Goal: Information Seeking & Learning: Understand process/instructions

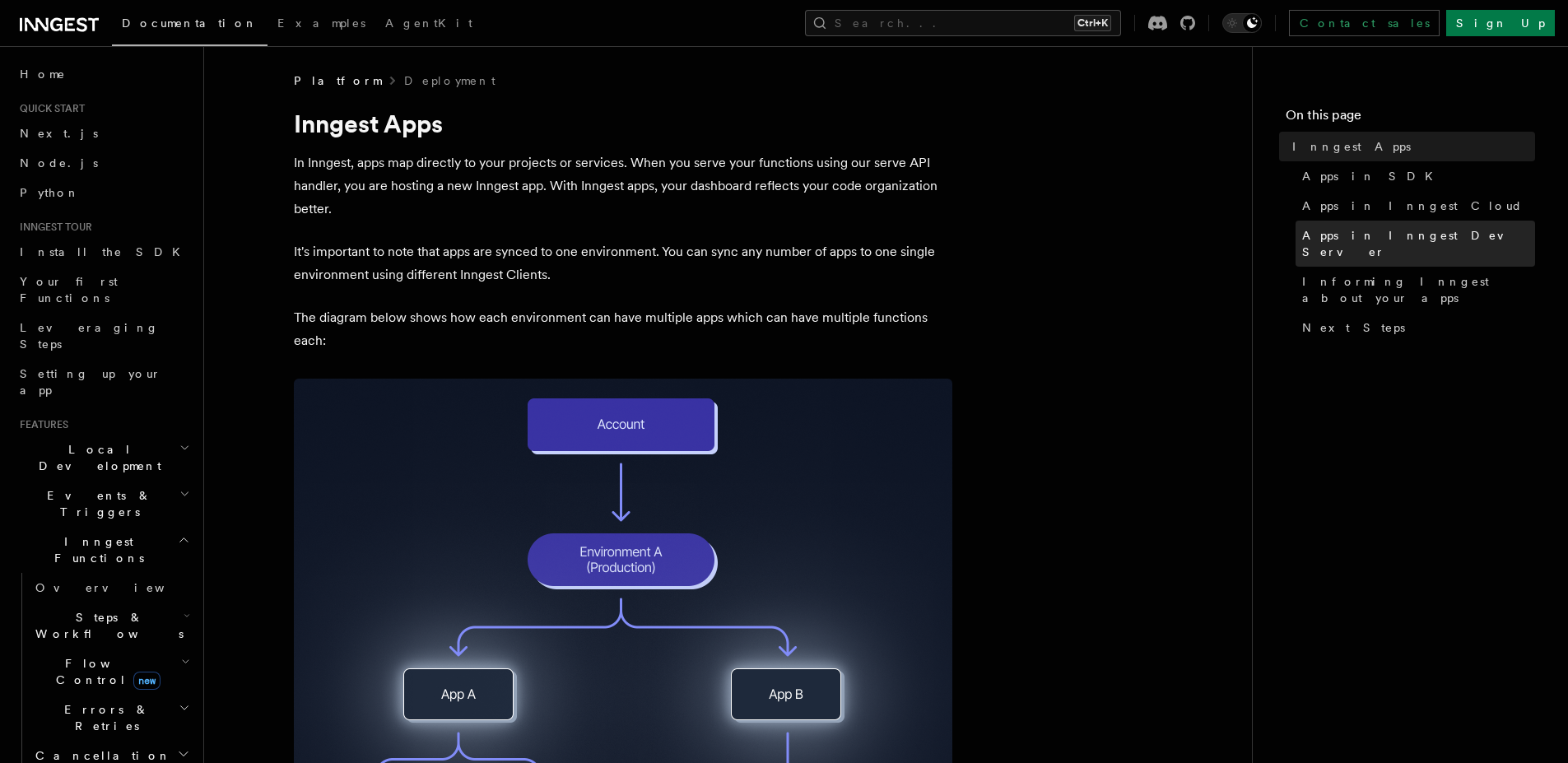
click at [1428, 229] on span "Apps in Inngest Dev Server" at bounding box center [1418, 243] width 233 height 33
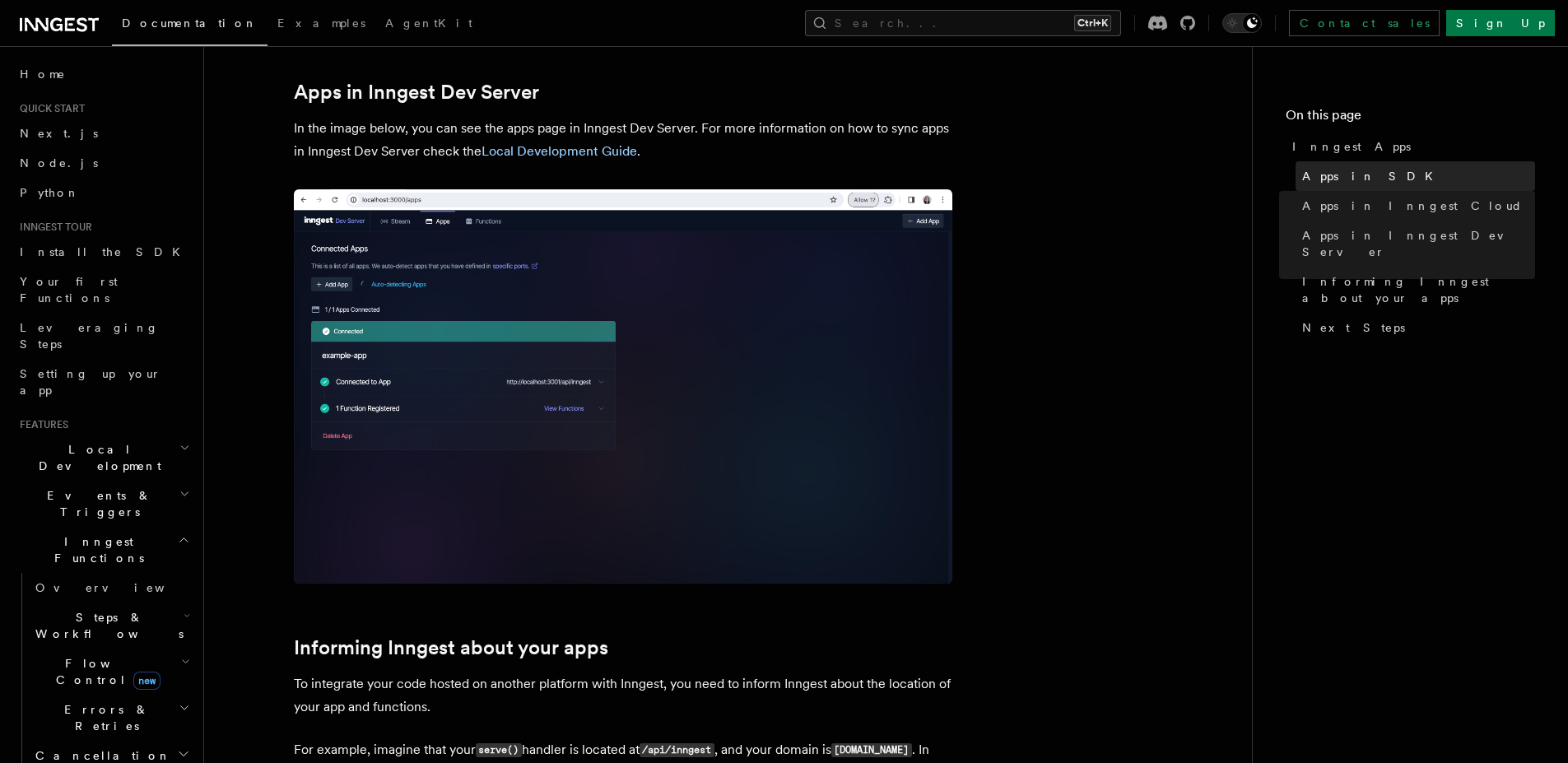
scroll to position [1914, 0]
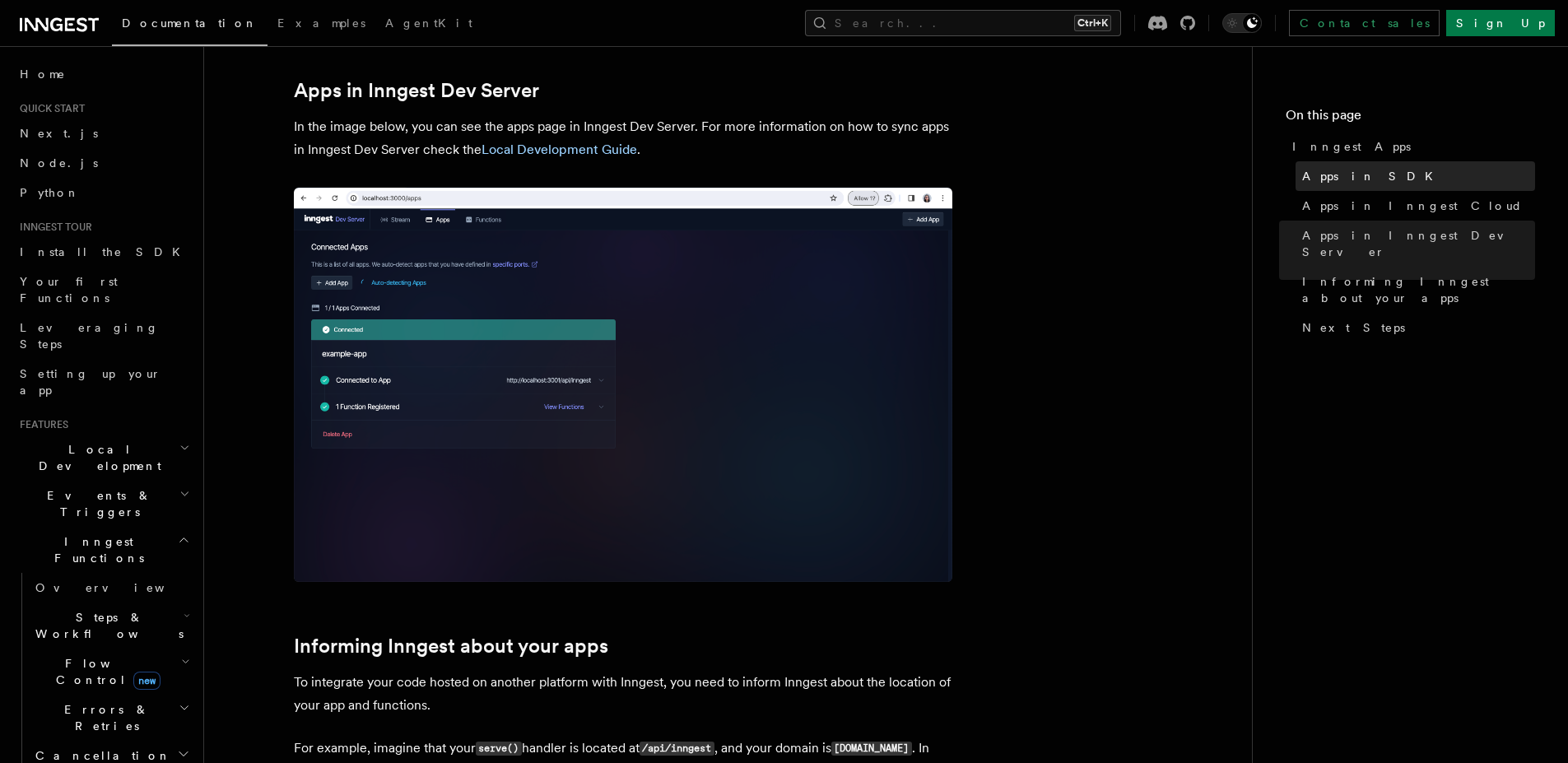
click at [1391, 176] on link "Apps in SDK" at bounding box center [1415, 175] width 239 height 30
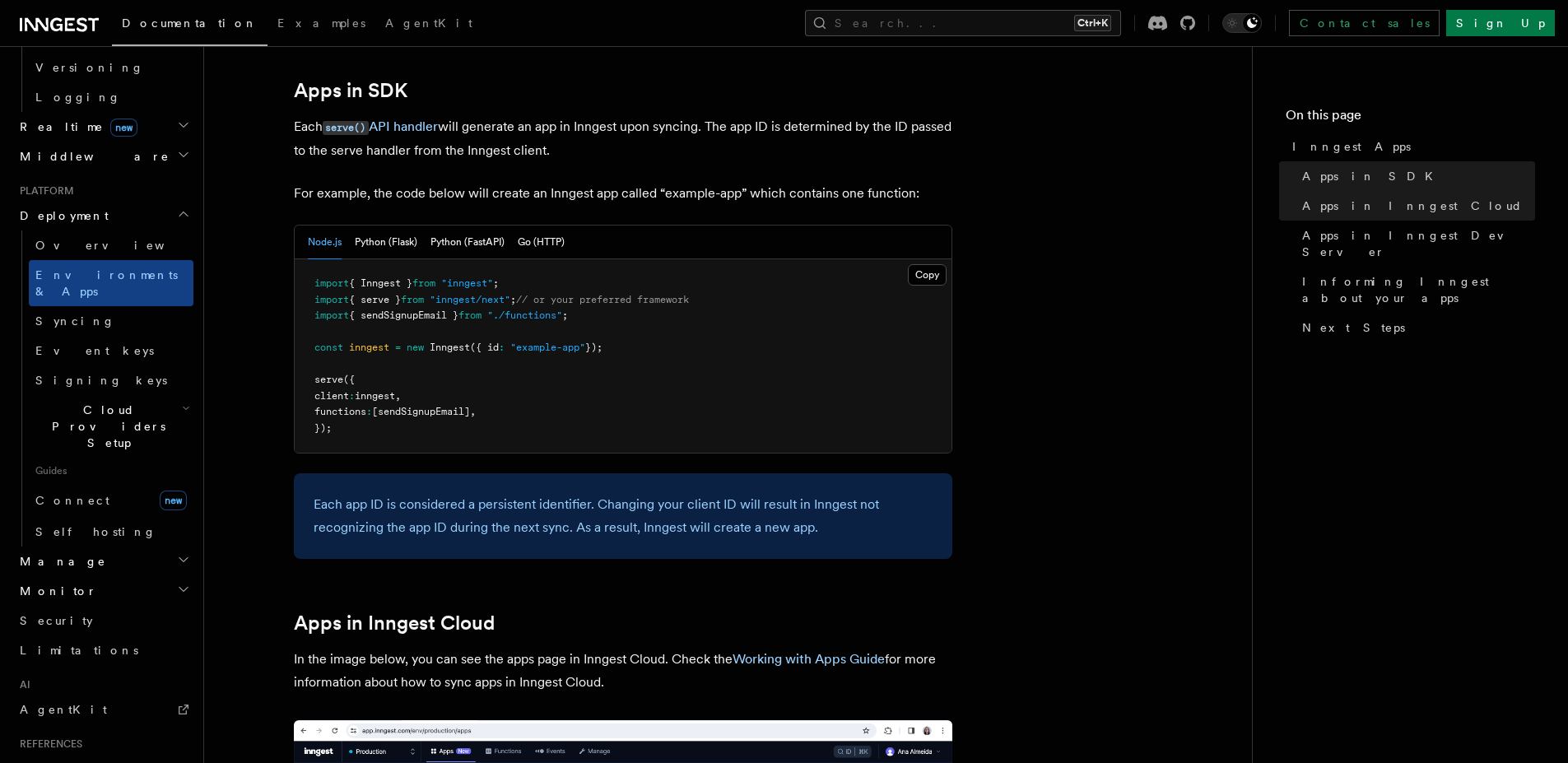
scroll to position [854, 0]
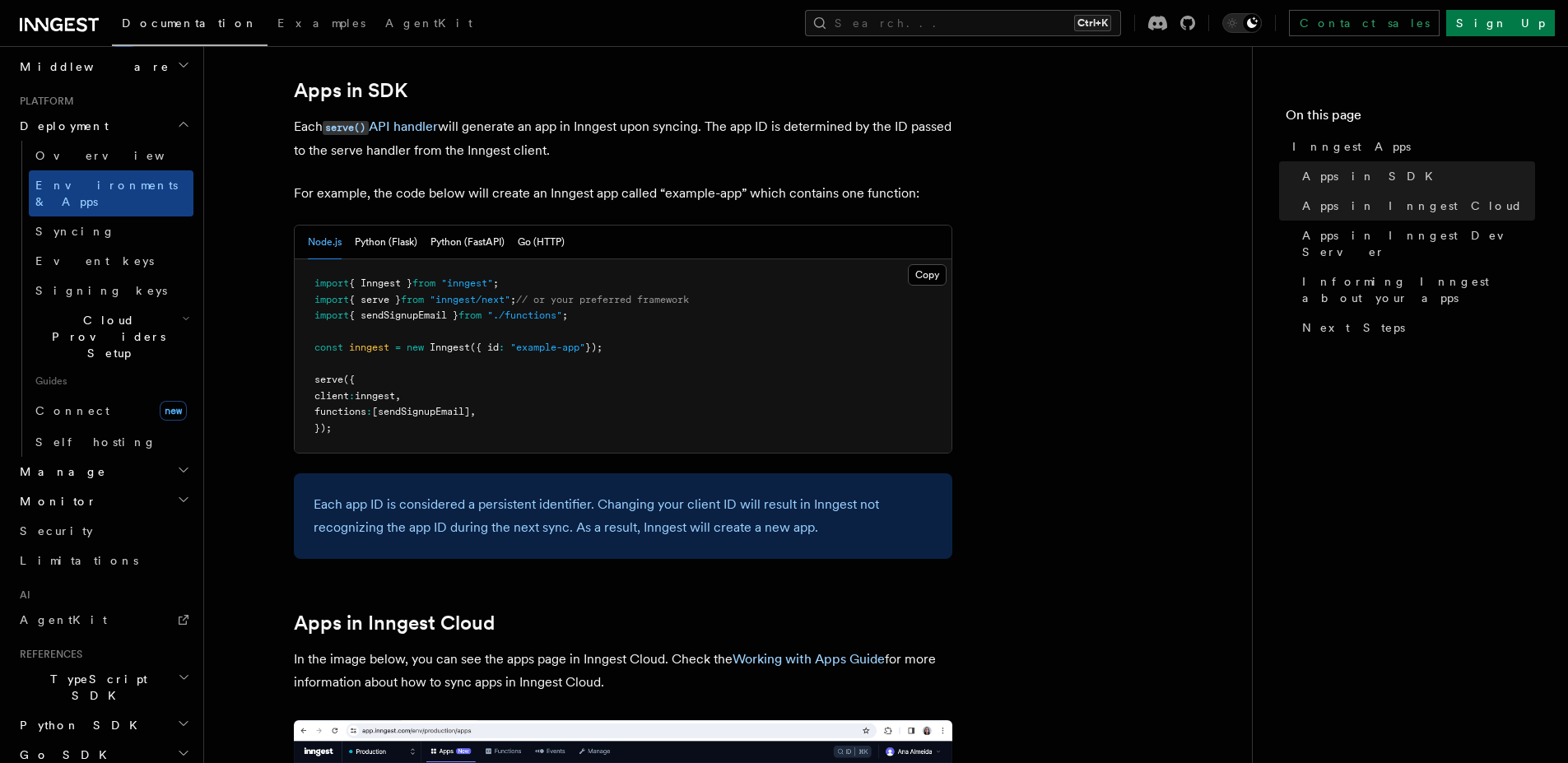
click at [82, 710] on h2 "Python SDK" at bounding box center [103, 724] width 180 height 30
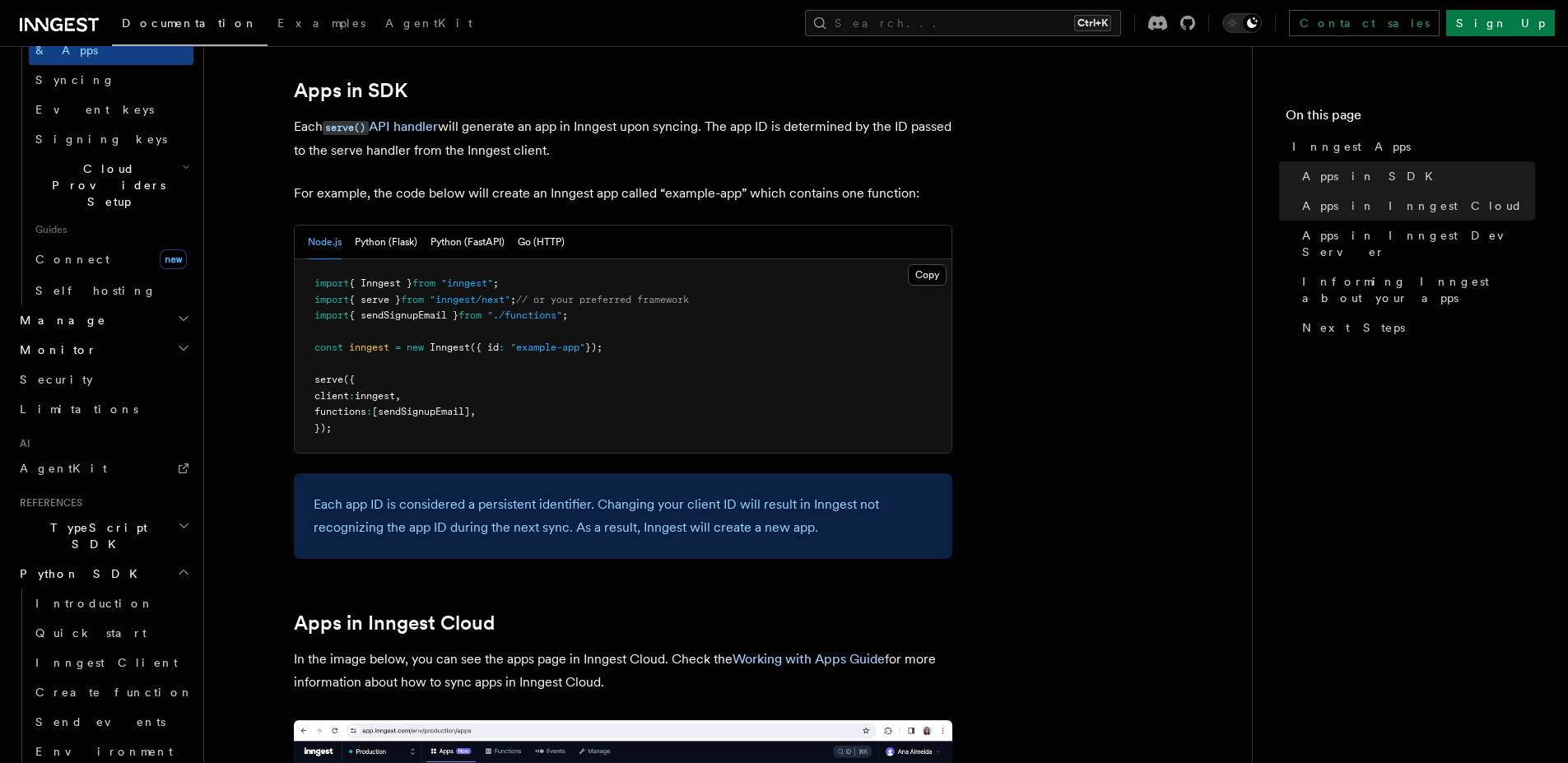
scroll to position [1051, 0]
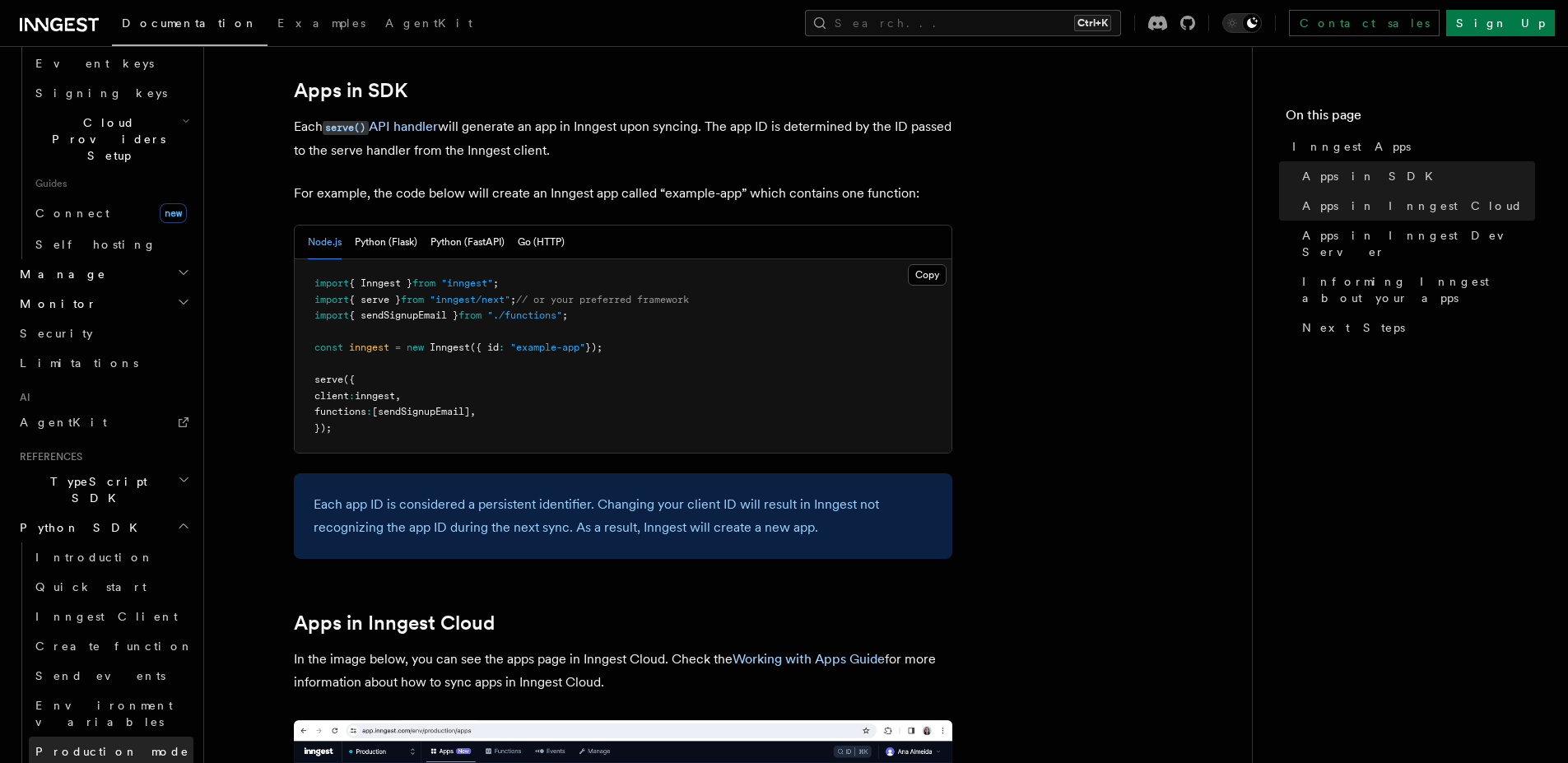
click at [98, 745] on span "Production mode" at bounding box center [112, 751] width 154 height 13
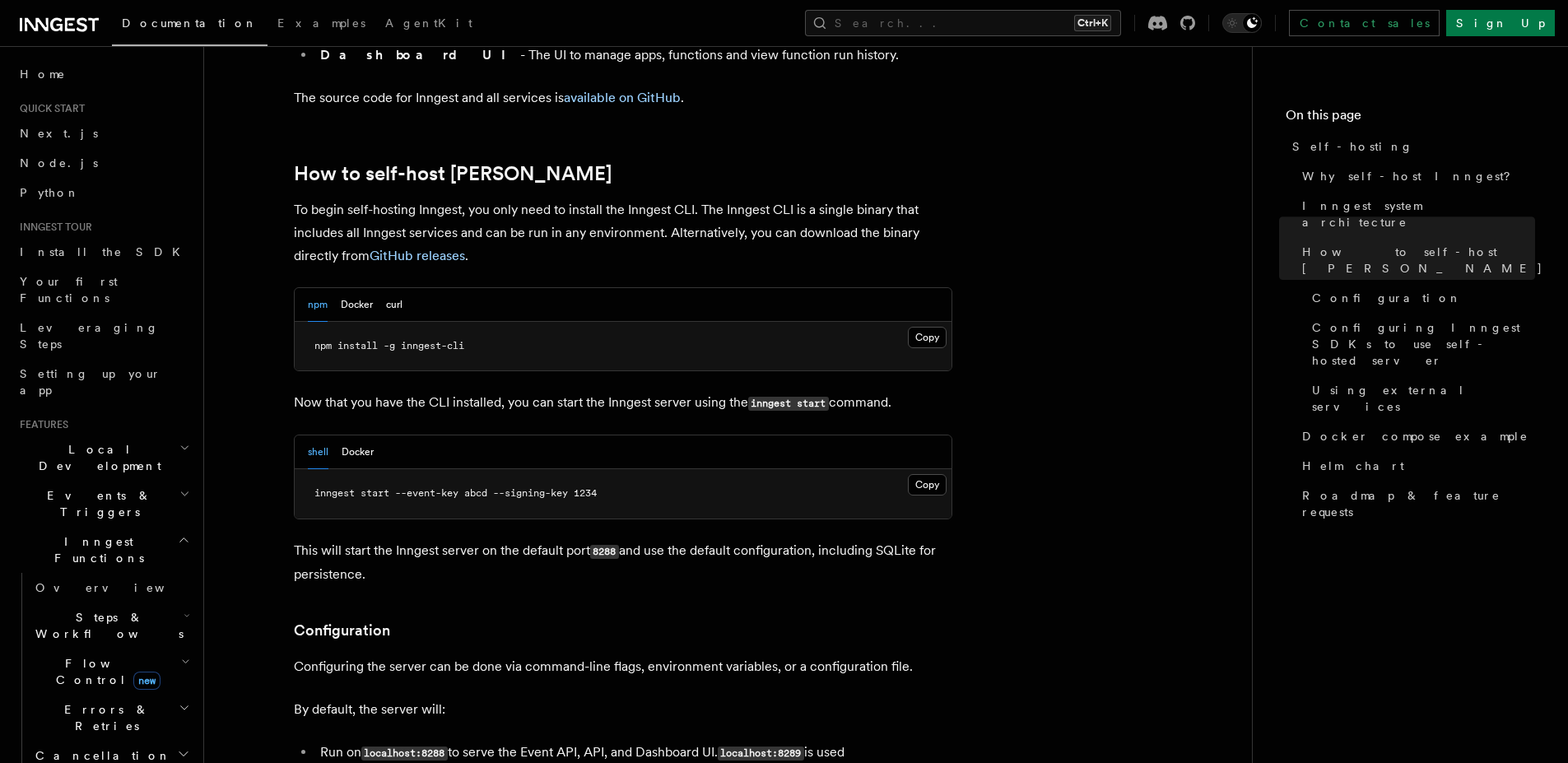
scroll to position [1482, 0]
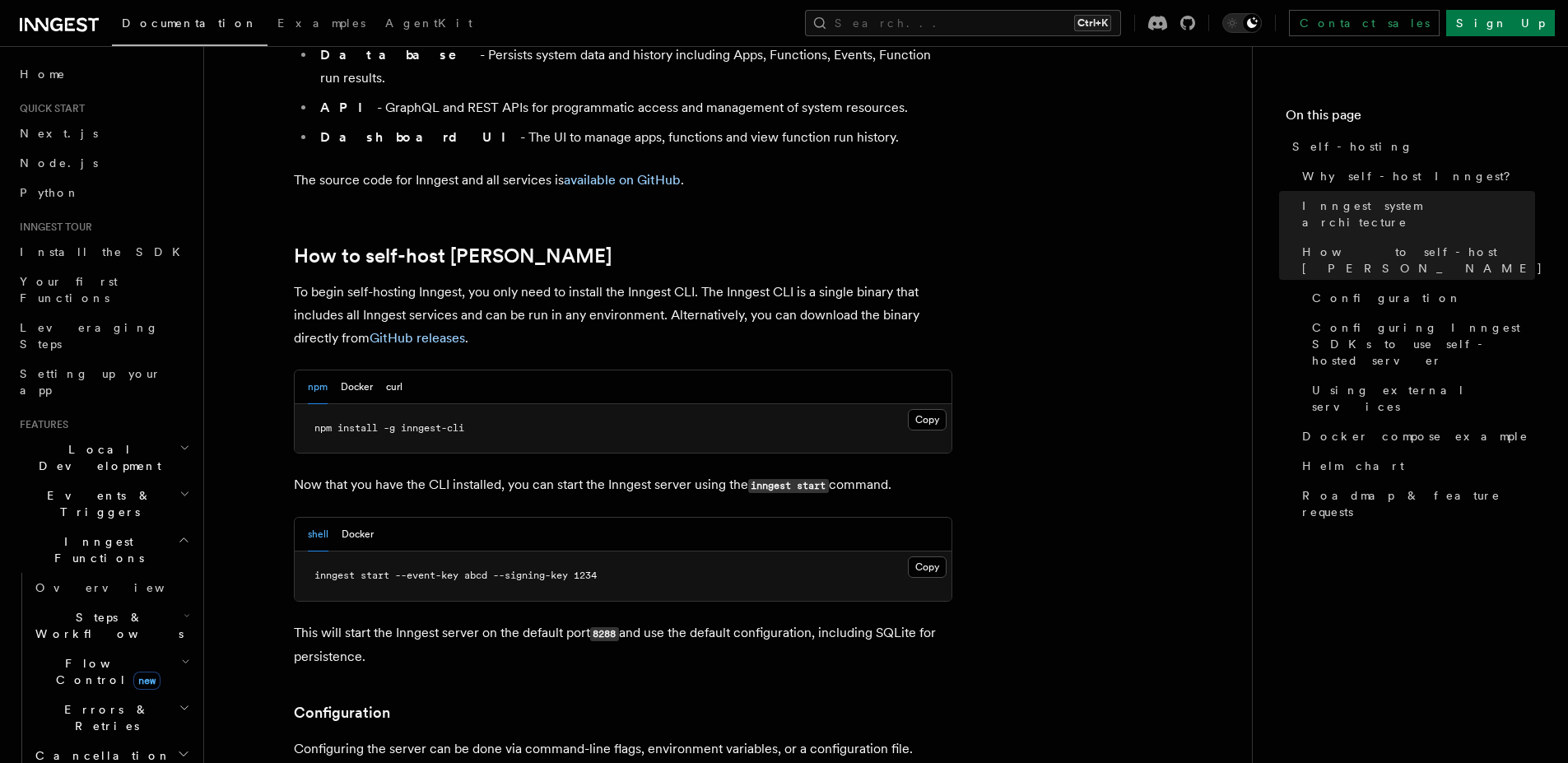
click at [378, 371] on div "npm Docker curl" at bounding box center [354, 388] width 94 height 34
click at [369, 371] on button "Docker" at bounding box center [357, 388] width 32 height 34
drag, startPoint x: 641, startPoint y: 555, endPoint x: 767, endPoint y: 558, distance: 126.0
click at [766, 558] on pre "docker run -p 8288:8288 -p 8289:8289 -e INNGEST_EVENT_KEY=abcd -e INNGEST_SIGNI…" at bounding box center [623, 576] width 657 height 49
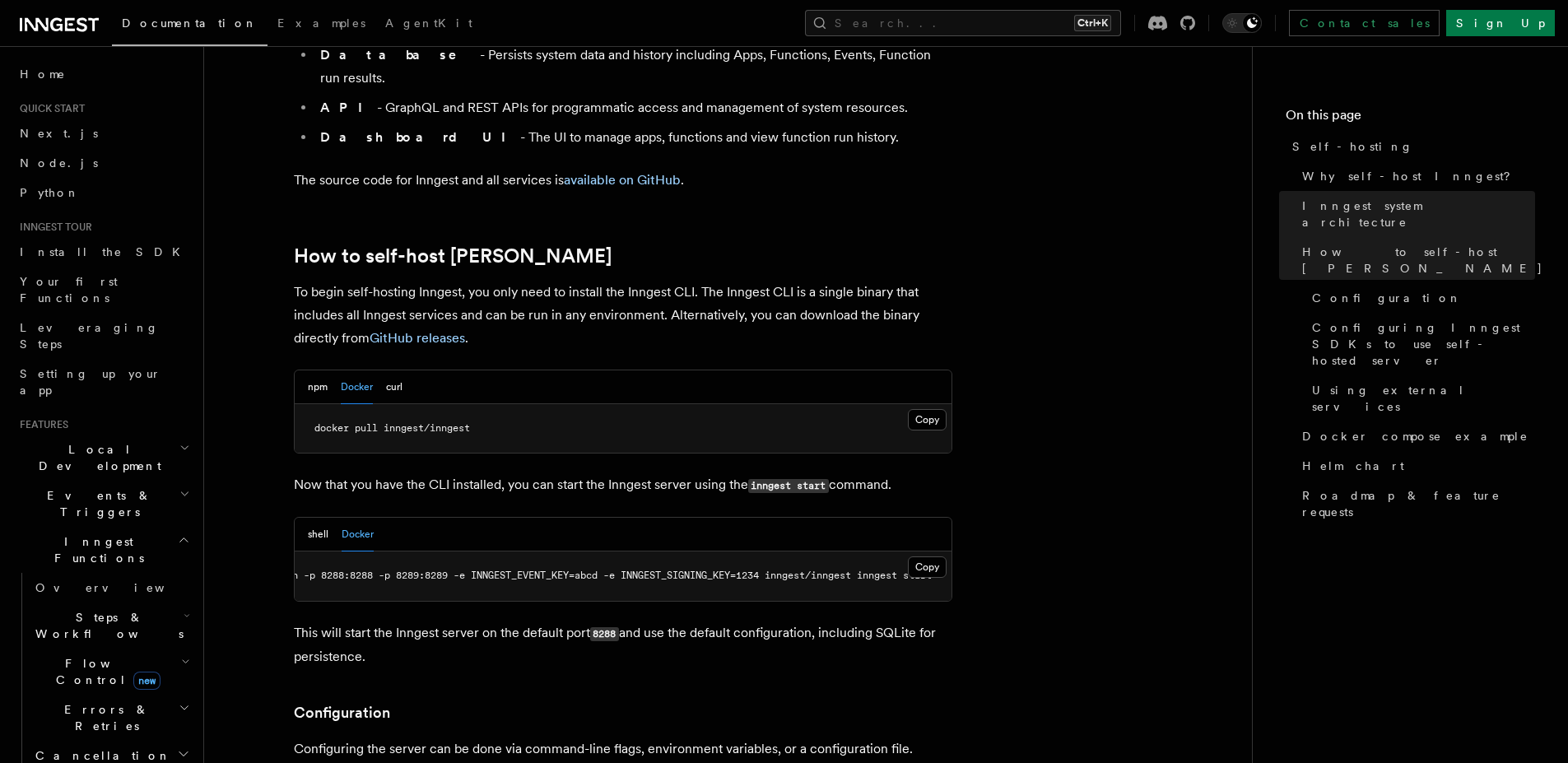
click at [785, 570] on span "docker run -p 8288:8288 -p 8289:8289 -e INNGEST_EVENT_KEY=abcd -e INNGEST_SIGNI…" at bounding box center [586, 575] width 691 height 12
drag, startPoint x: 854, startPoint y: 552, endPoint x: 787, endPoint y: 558, distance: 67.3
click at [793, 555] on pre "docker run -p 8288:8288 -p 8289:8289 -e INNGEST_EVENT_KEY=abcd -e INNGEST_SIGNI…" at bounding box center [623, 576] width 657 height 49
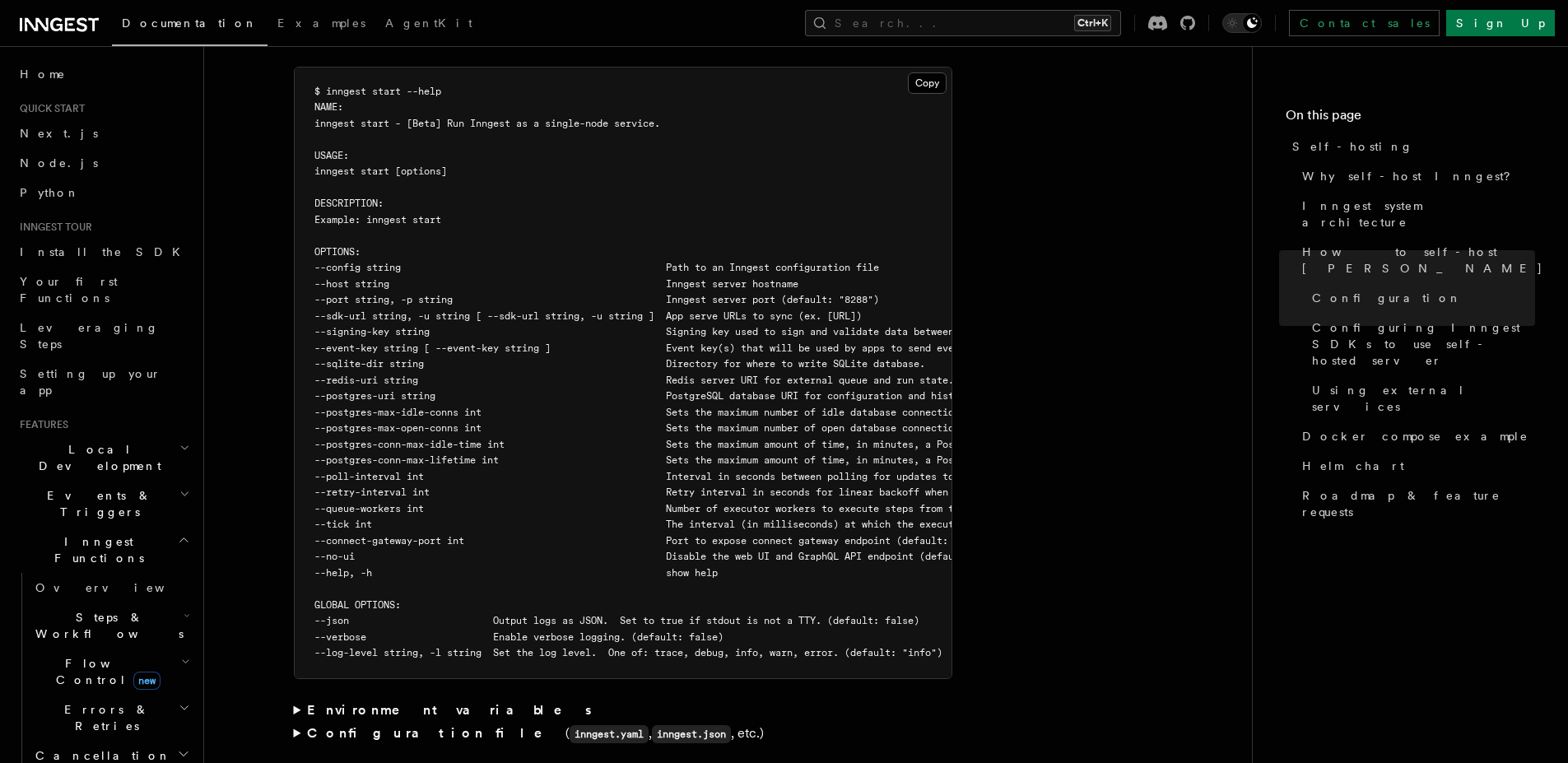
scroll to position [3062, 0]
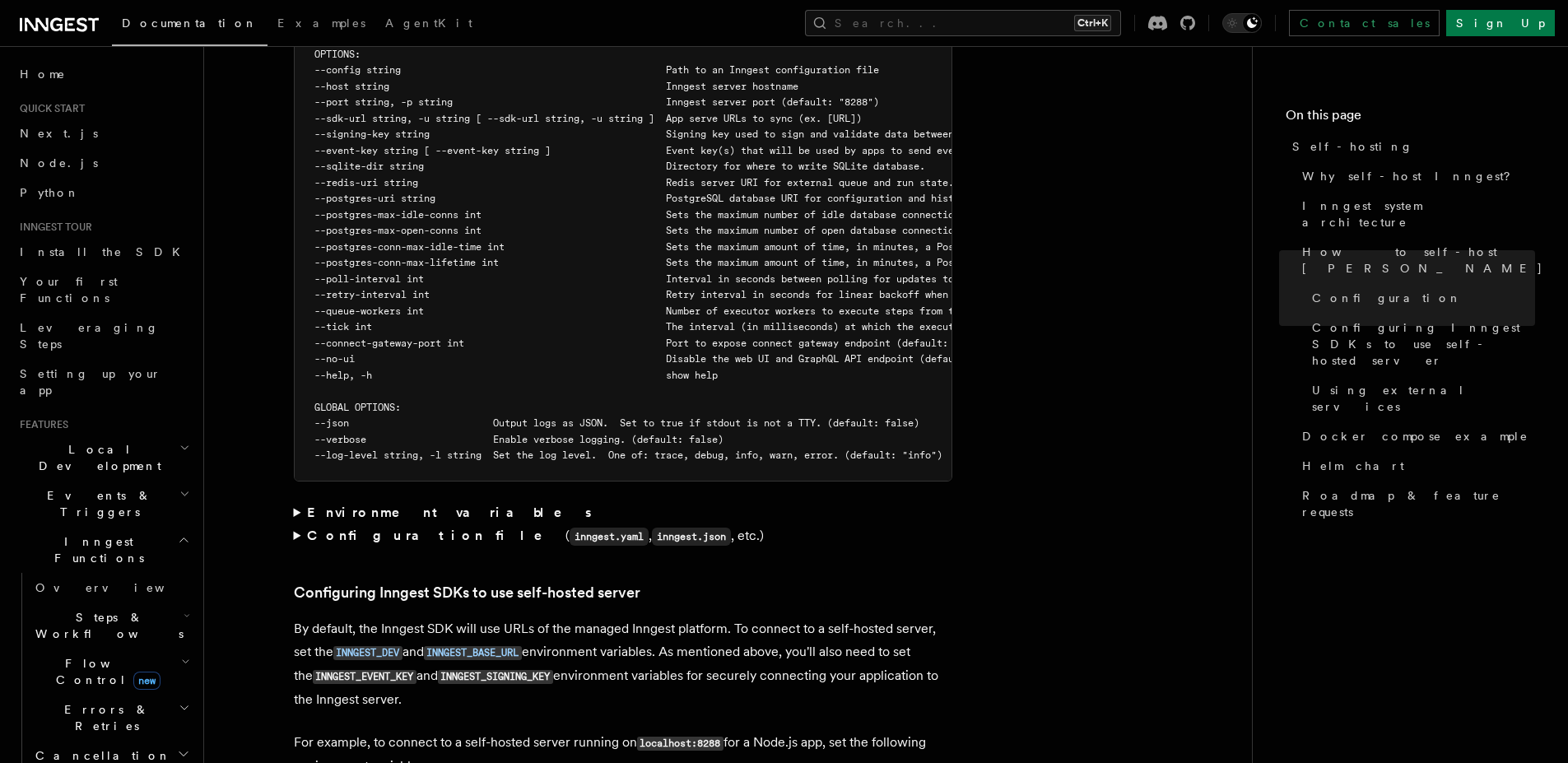
click at [328, 527] on strong "Configuration file" at bounding box center [435, 534] width 258 height 15
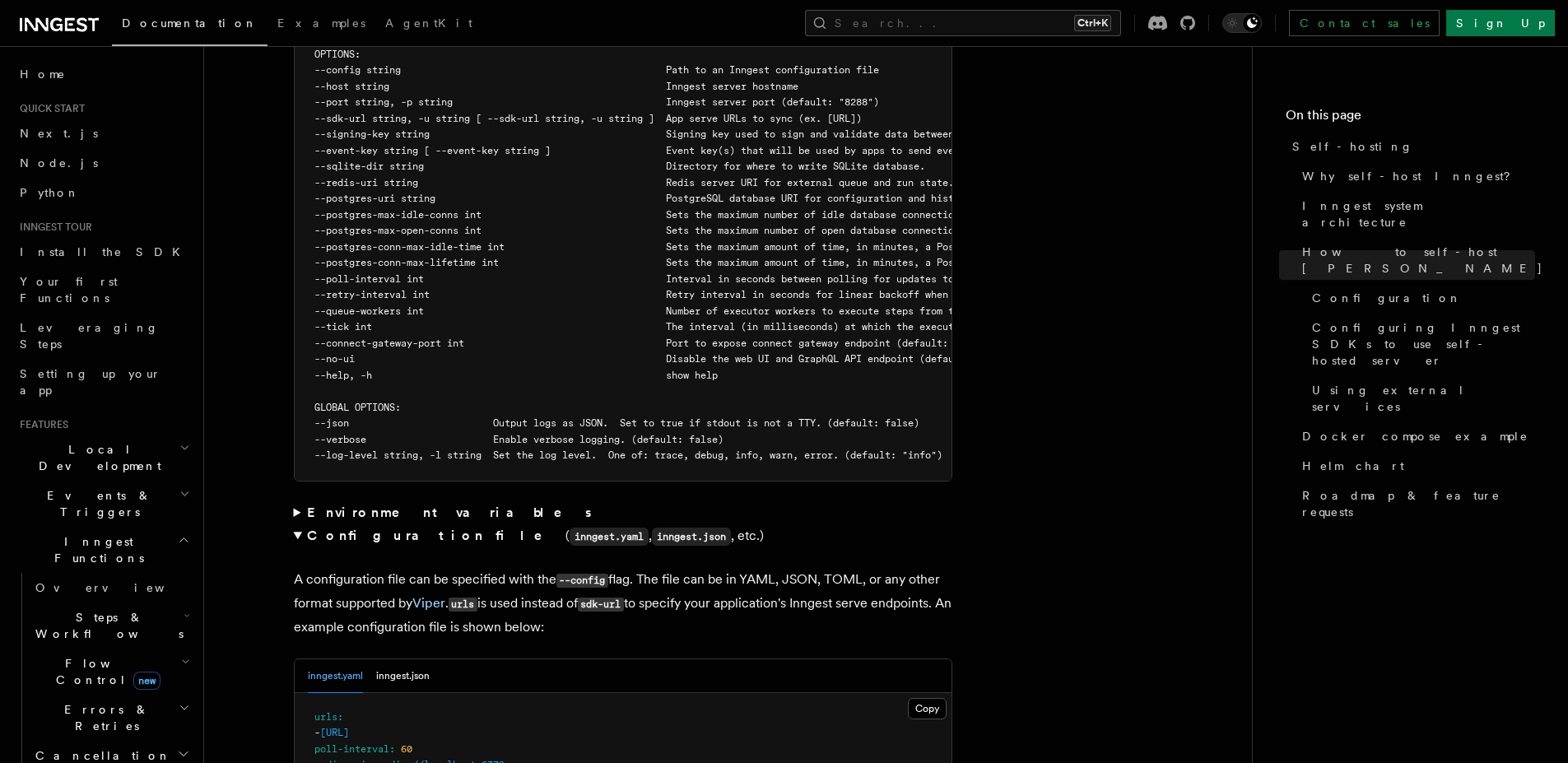
scroll to position [3259, 0]
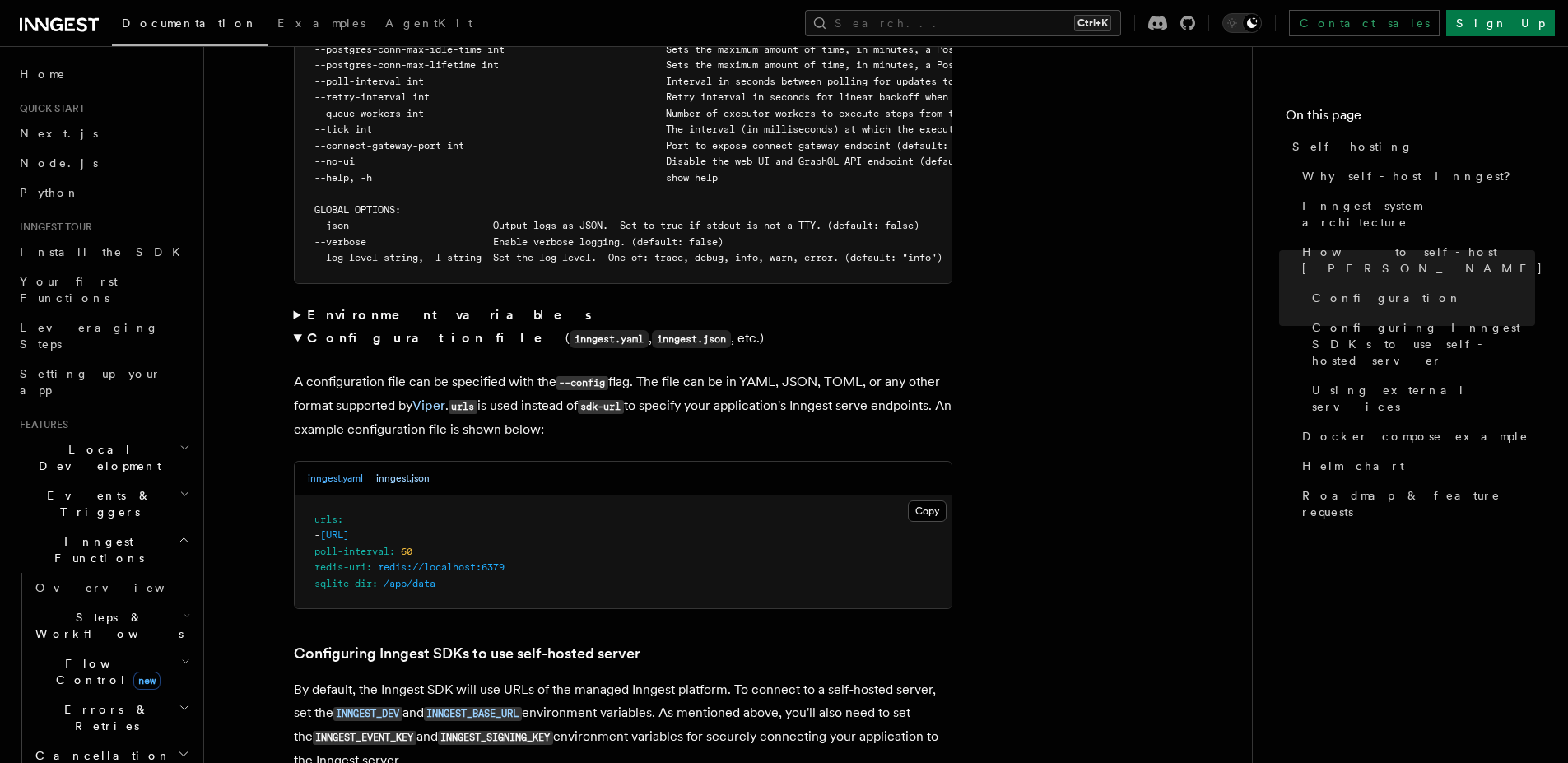
click at [404, 468] on button "inngest.json" at bounding box center [402, 479] width 53 height 34
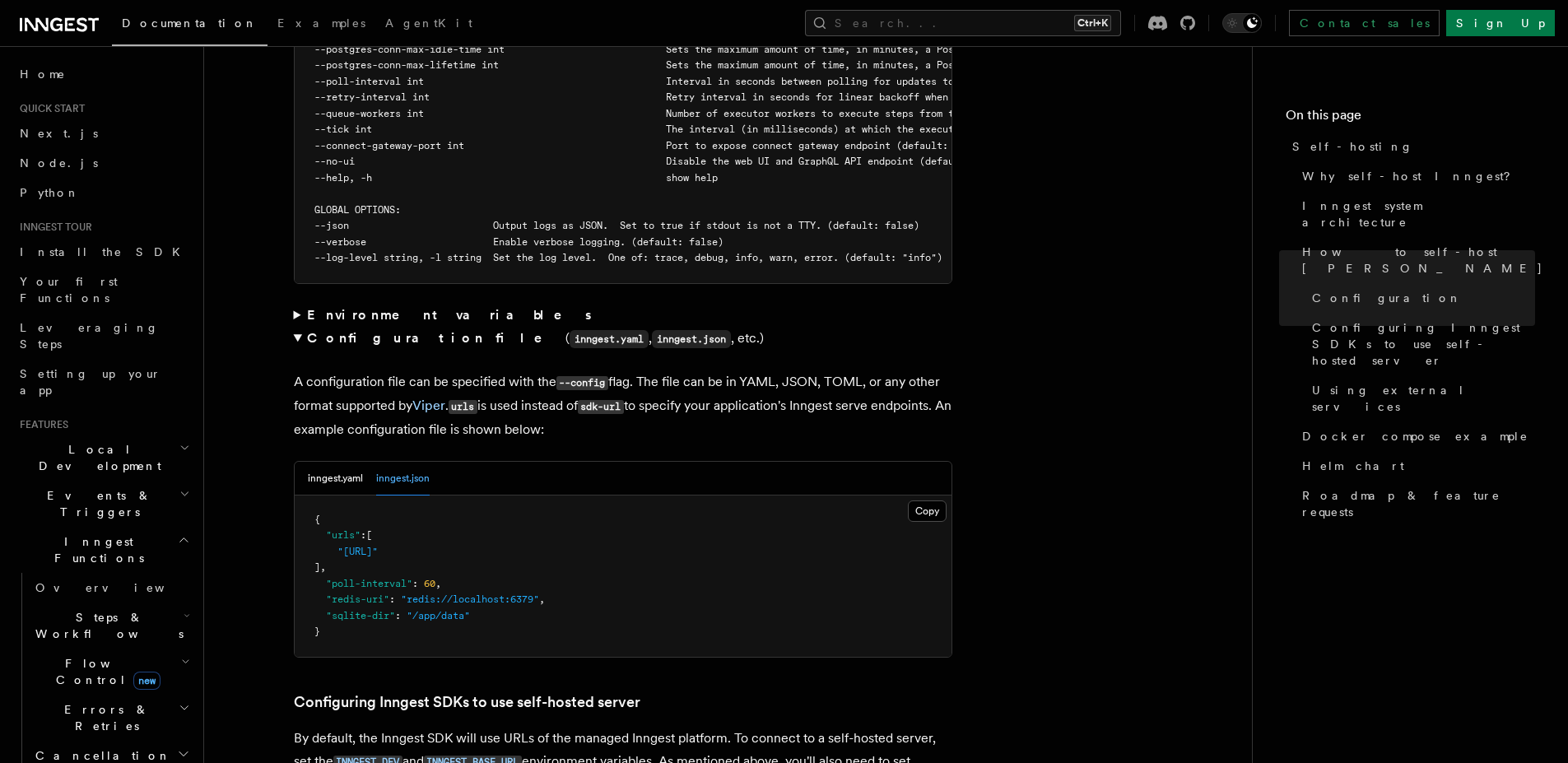
click at [375, 330] on strong "Configuration file" at bounding box center [435, 337] width 258 height 15
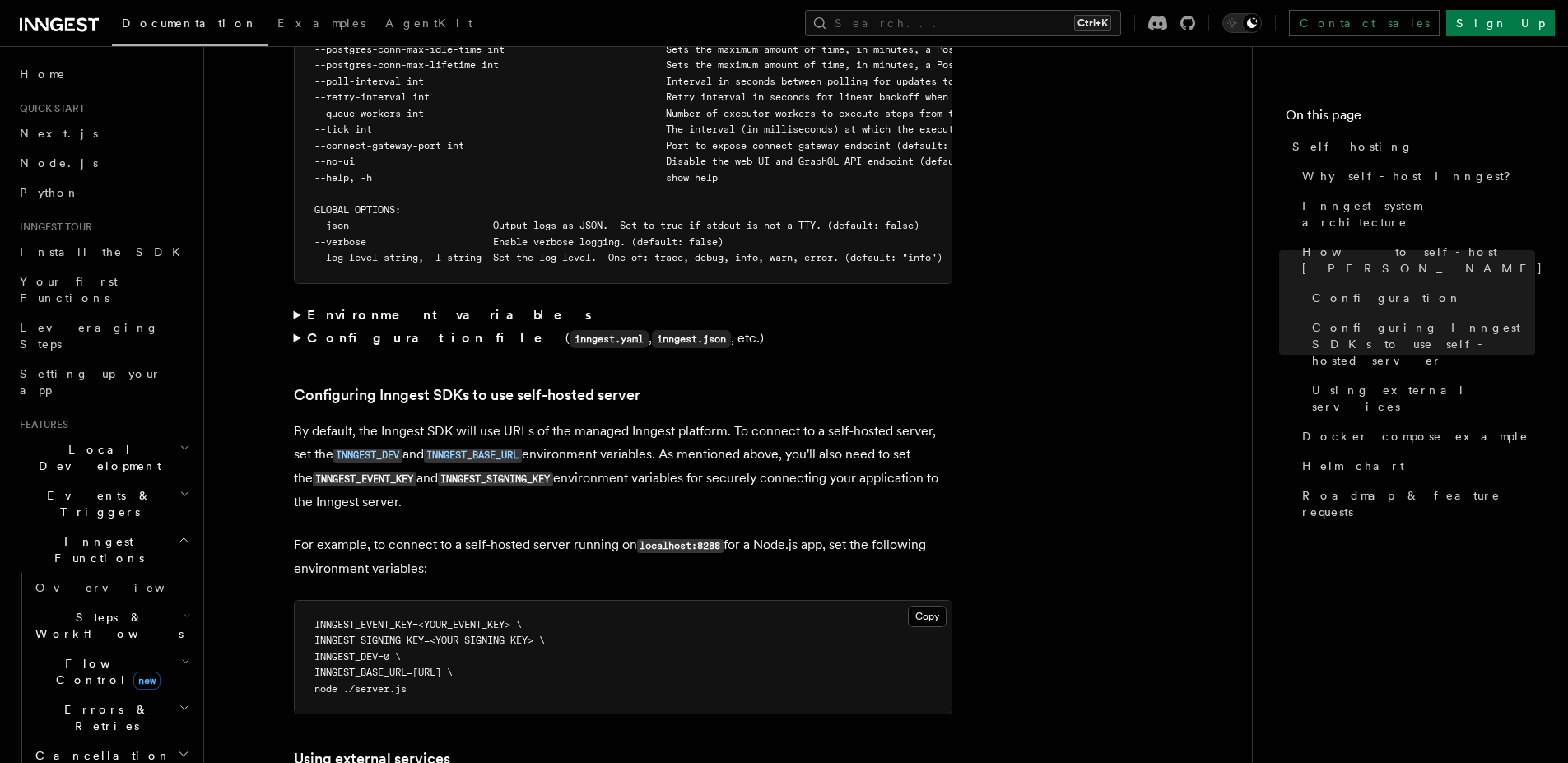
click at [374, 307] on strong "Environment variables" at bounding box center [450, 314] width 287 height 15
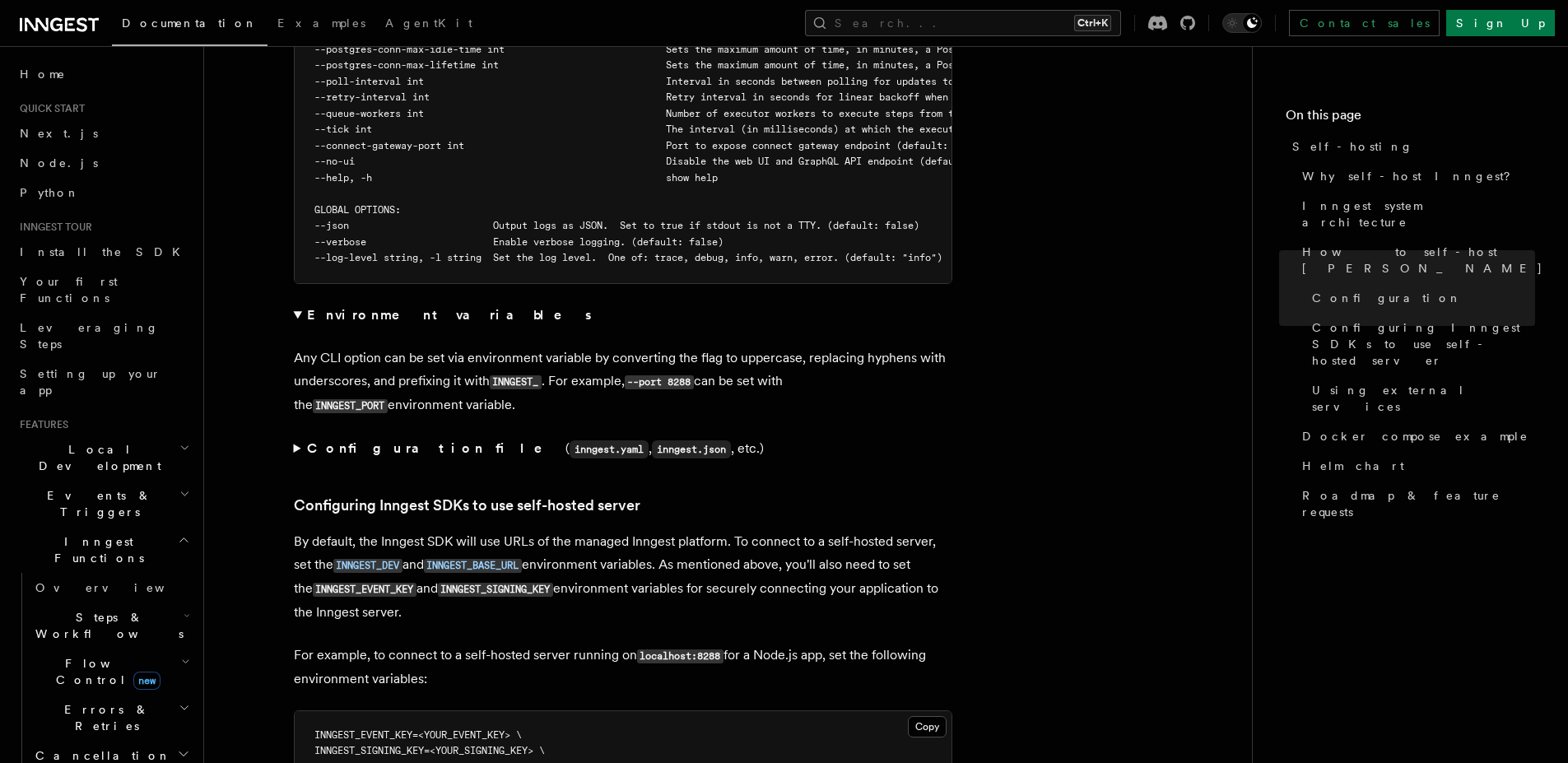
click at [375, 307] on strong "Environment variables" at bounding box center [450, 314] width 287 height 15
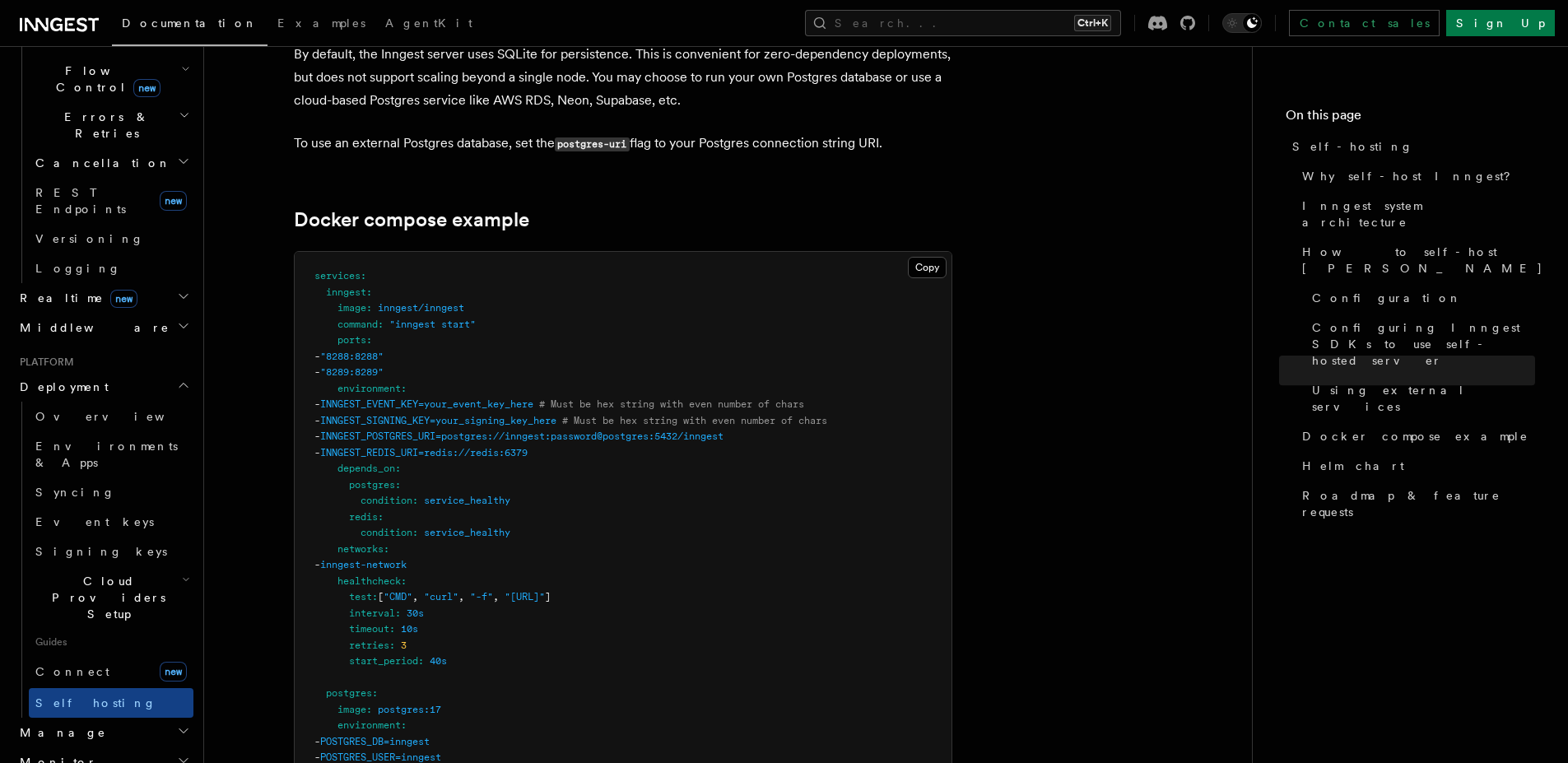
scroll to position [3951, 0]
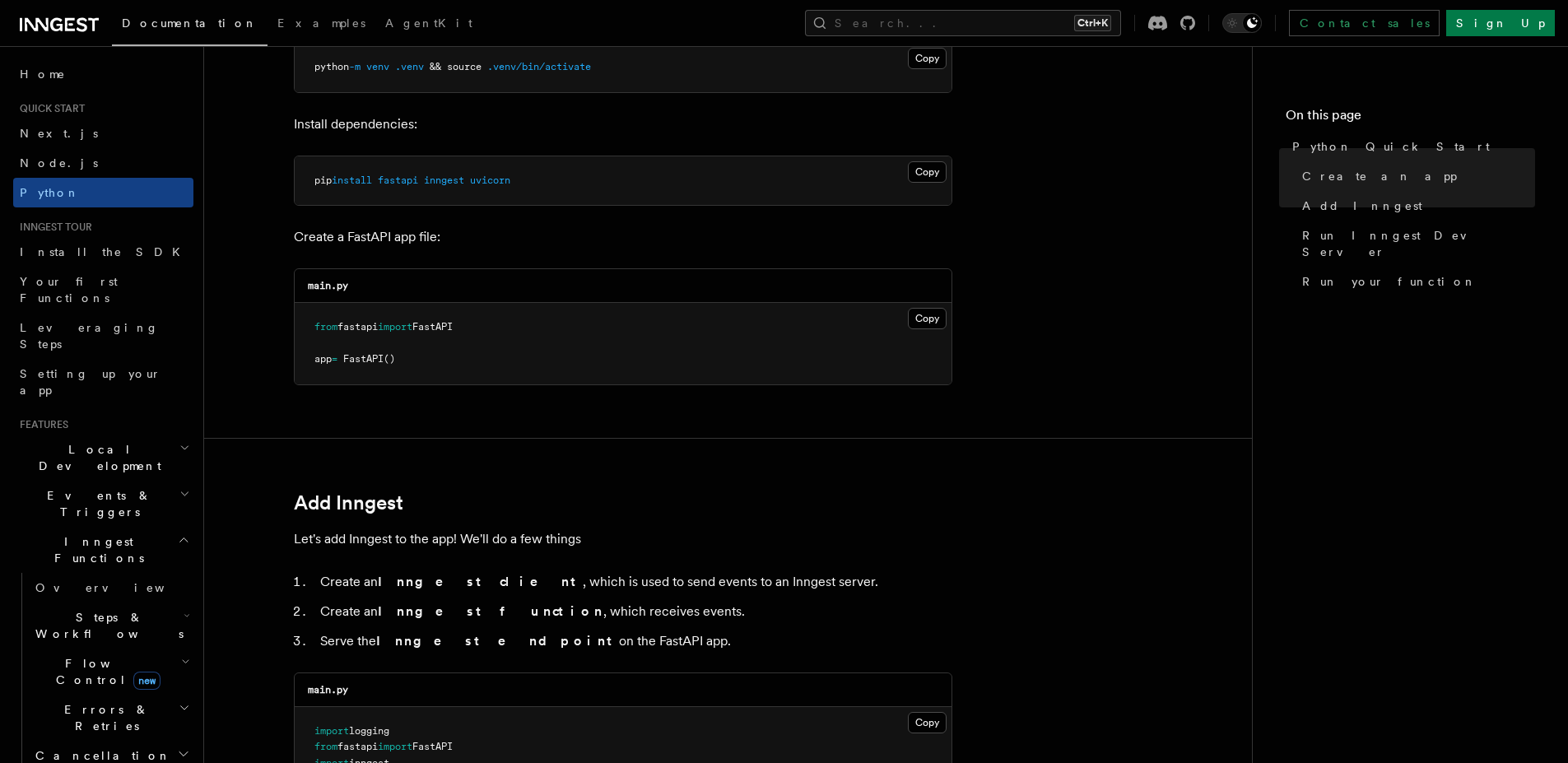
scroll to position [593, 0]
